Goal: Check status: Check status

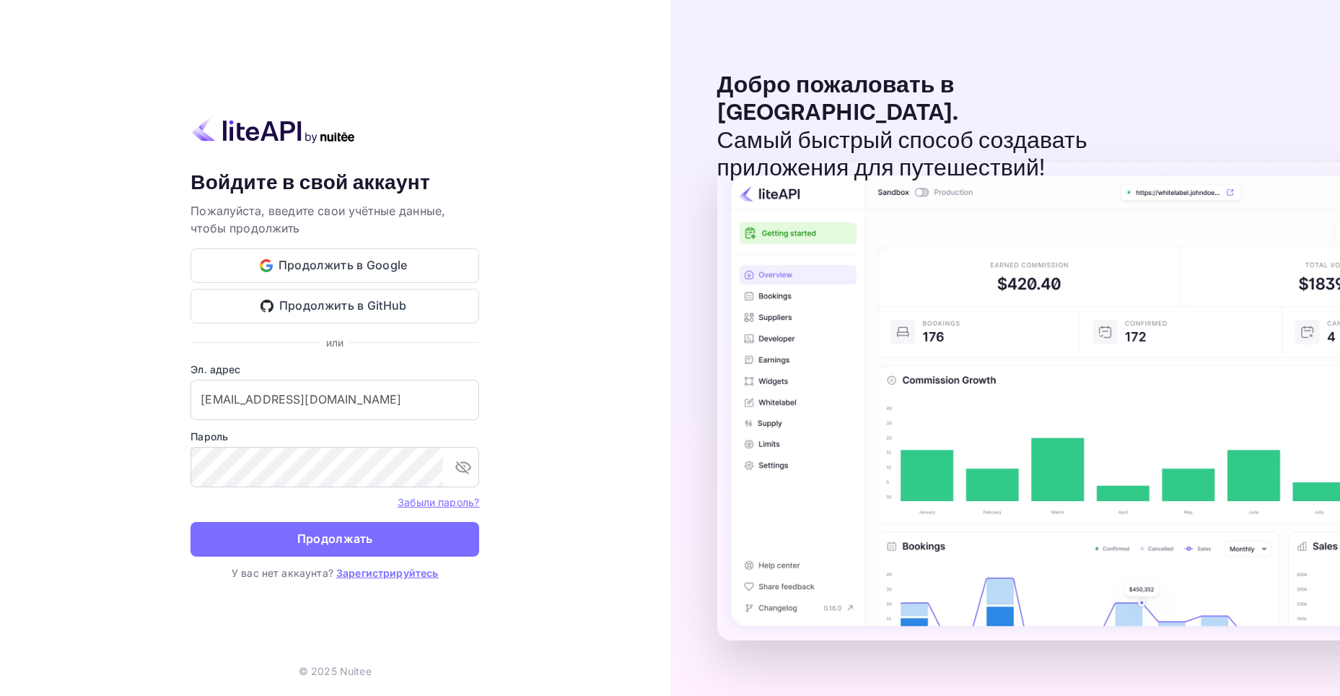
click at [309, 544] on ya-tr-span "Продолжать" at bounding box center [335, 538] width 76 height 19
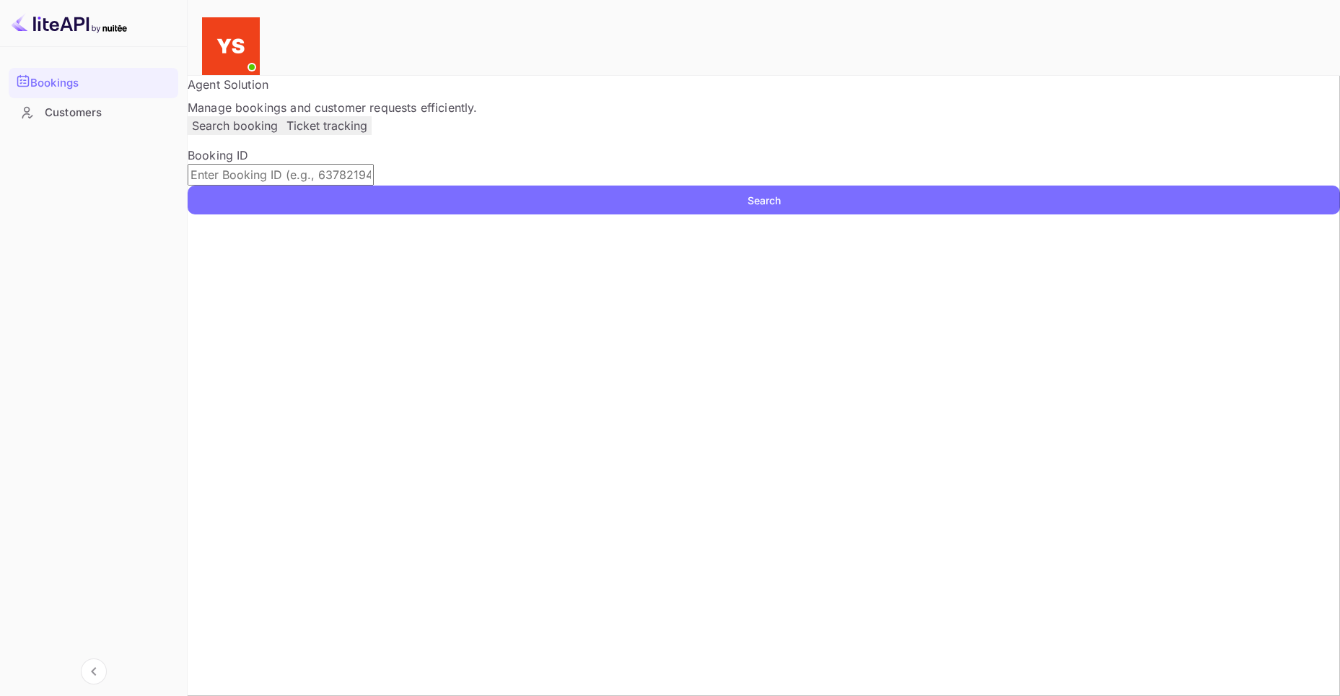
click at [374, 185] on input "text" at bounding box center [281, 175] width 186 height 22
paste input "9779327"
type input "9779327"
click at [1005, 214] on button "Search" at bounding box center [764, 199] width 1153 height 29
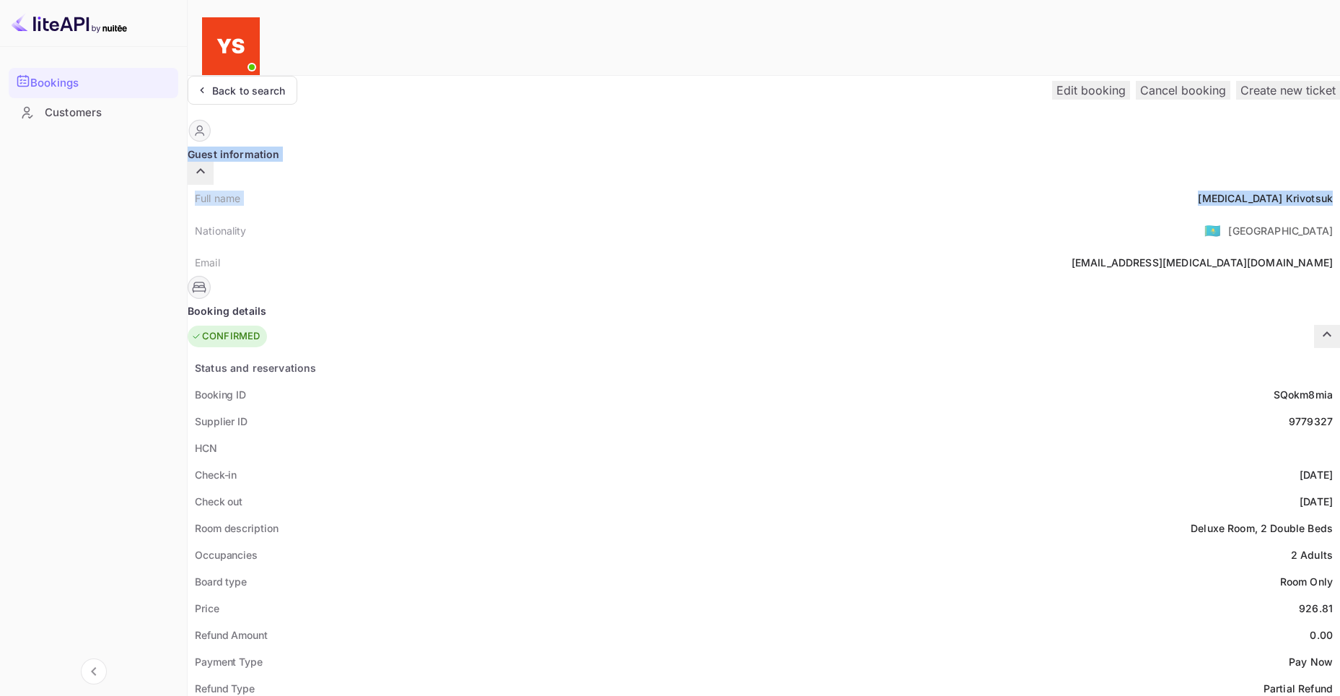
drag, startPoint x: 663, startPoint y: 163, endPoint x: 745, endPoint y: 176, distance: 83.3
drag, startPoint x: 715, startPoint y: 572, endPoint x: 724, endPoint y: 571, distance: 9.4
click at [1299, 600] on div "926.81" at bounding box center [1316, 607] width 34 height 15
click at [699, 595] on div "Price 926.81" at bounding box center [764, 608] width 1153 height 27
drag, startPoint x: 707, startPoint y: 573, endPoint x: 751, endPoint y: 575, distance: 43.3
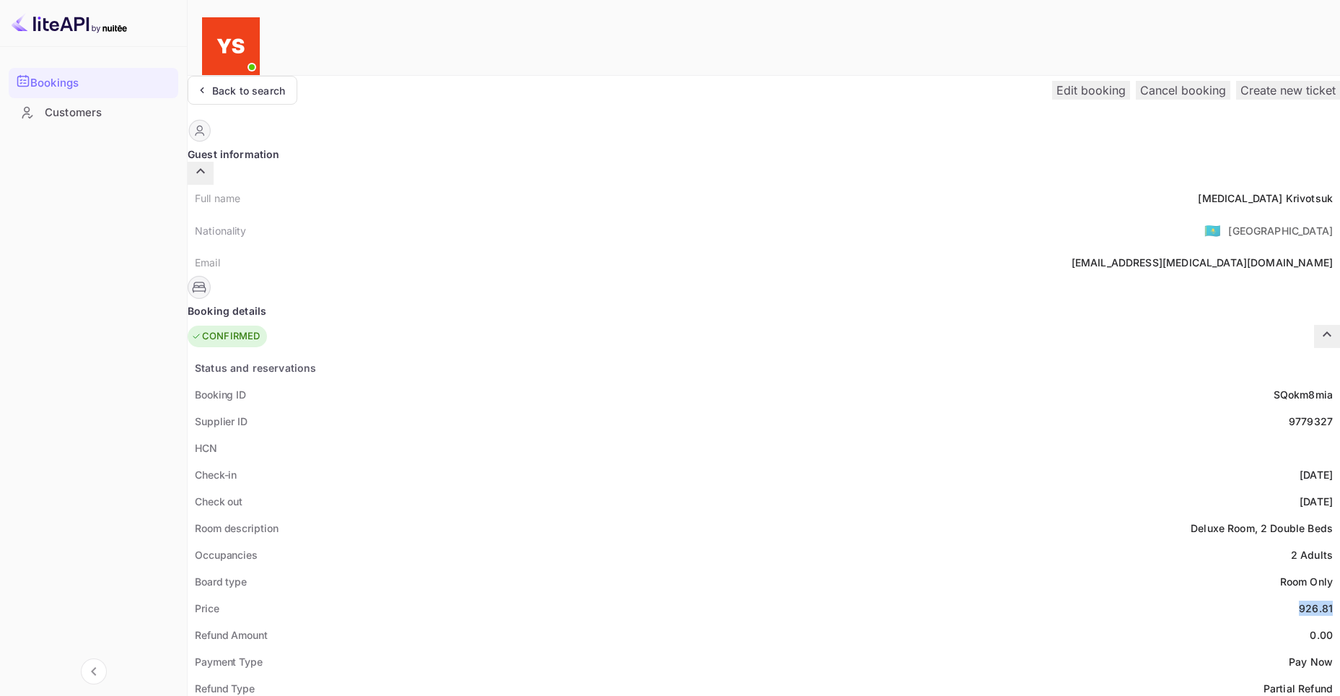
copy div "926.81"
